Goal: Task Accomplishment & Management: Use online tool/utility

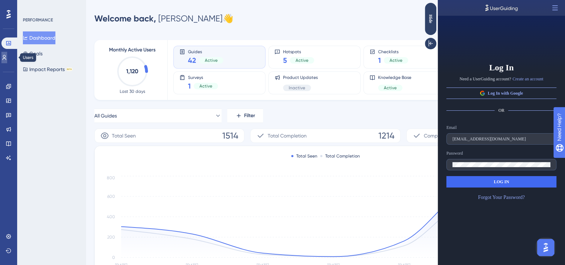
click at [7, 62] on link at bounding box center [4, 57] width 6 height 11
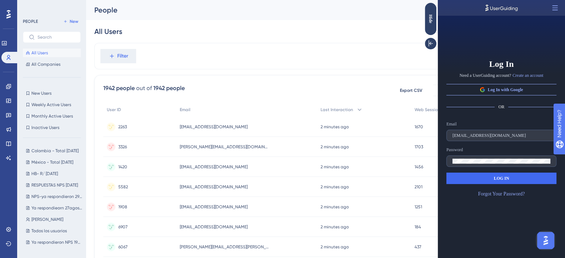
click at [322, 53] on div "Filter" at bounding box center [325, 56] width 462 height 26
click at [11, 101] on icon at bounding box center [8, 101] width 5 height 4
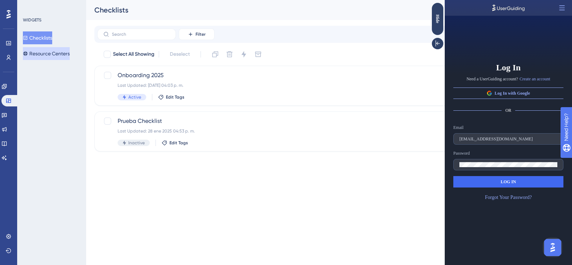
click at [46, 53] on button "Resource Centers" at bounding box center [46, 53] width 47 height 13
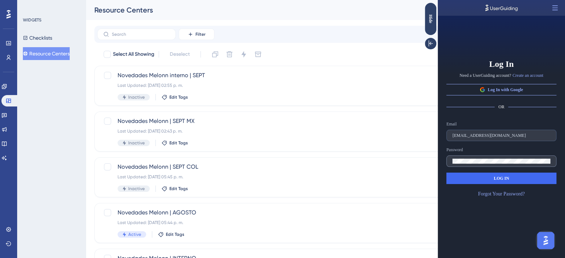
drag, startPoint x: 509, startPoint y: 11, endPoint x: 476, endPoint y: 165, distance: 157.8
click at [476, 165] on div "Log In Need a UserGuiding account? Create an account Log In with Google OR Emai…" at bounding box center [501, 129] width 127 height 258
drag, startPoint x: 492, startPoint y: 11, endPoint x: 471, endPoint y: 49, distance: 43.3
click at [471, 49] on div "Log In Need a UserGuiding account? Create an account Log In with Google OR Emai…" at bounding box center [501, 129] width 127 height 258
click at [506, 178] on span "LOG IN" at bounding box center [500, 178] width 15 height 6
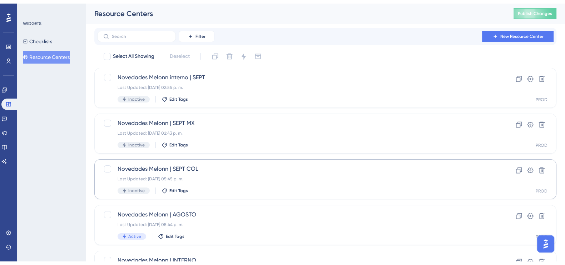
scroll to position [184, 0]
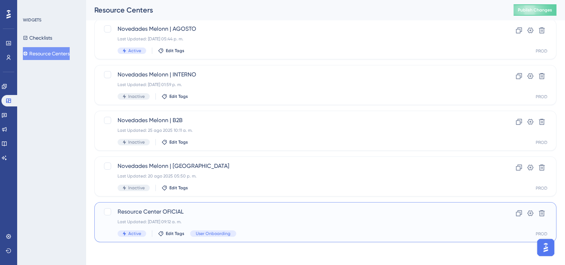
click at [212, 210] on span "Resource Center OFICIAL" at bounding box center [297, 212] width 358 height 9
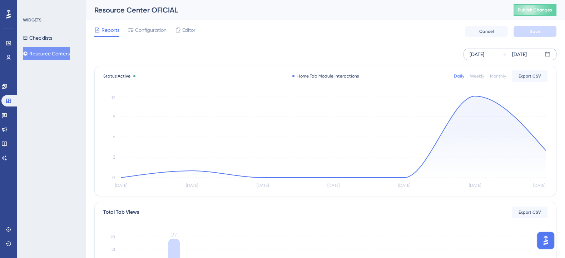
click at [484, 51] on div "[DATE]" at bounding box center [476, 54] width 15 height 9
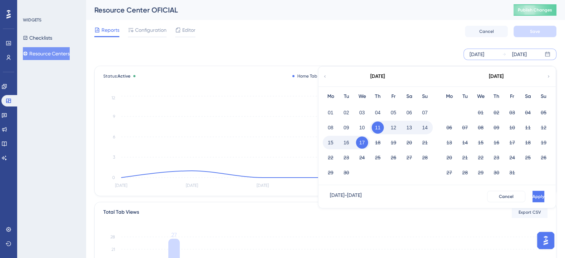
click at [413, 36] on div "Reports Configuration Editor Cancel Save" at bounding box center [325, 31] width 462 height 23
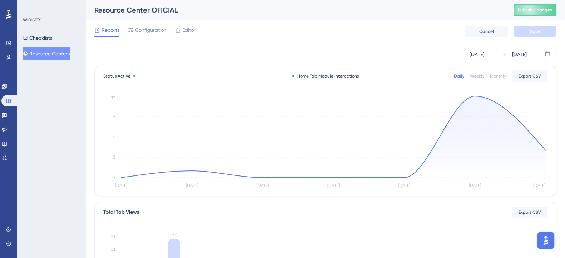
click at [504, 75] on div "Monthly" at bounding box center [498, 76] width 16 height 6
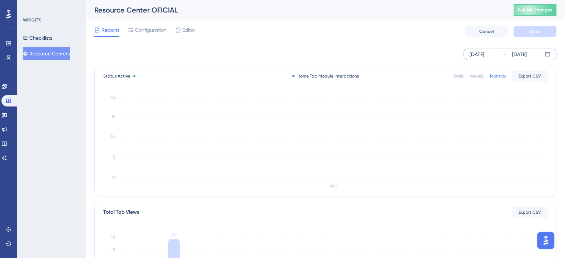
click at [477, 53] on div "[DATE]" at bounding box center [476, 54] width 15 height 9
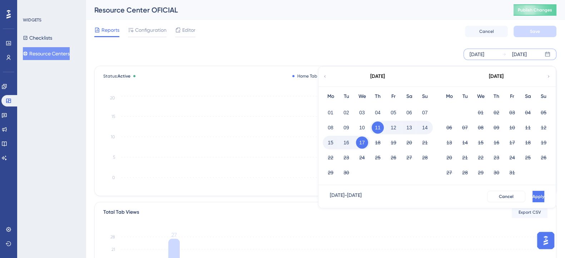
click at [323, 75] on icon at bounding box center [325, 76] width 4 height 6
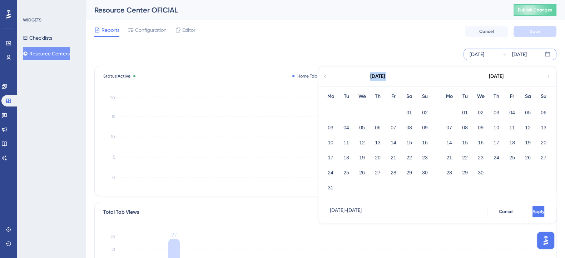
click at [323, 75] on icon at bounding box center [325, 76] width 4 height 6
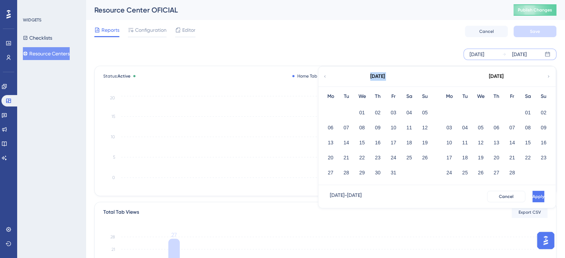
click at [323, 75] on icon at bounding box center [325, 76] width 4 height 6
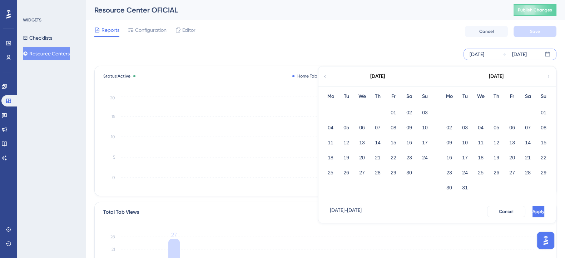
click at [323, 75] on icon at bounding box center [325, 76] width 4 height 6
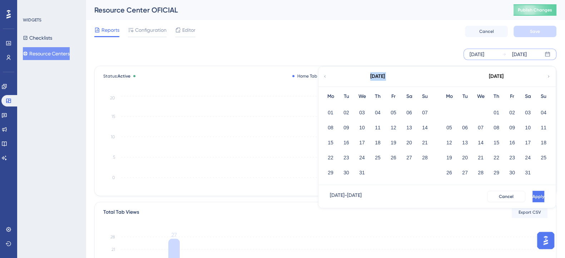
click at [323, 75] on icon at bounding box center [325, 76] width 4 height 6
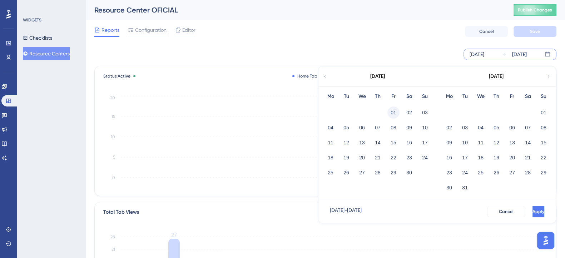
click at [393, 109] on button "01" at bounding box center [393, 112] width 12 height 12
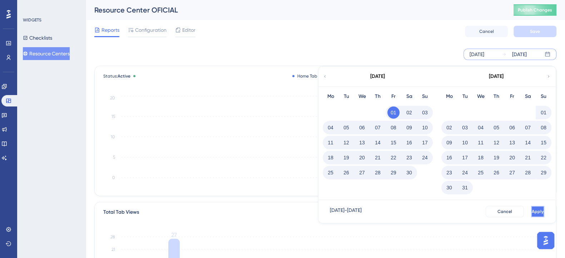
click at [532, 213] on span "Apply" at bounding box center [538, 212] width 12 height 6
